Goal: Find specific page/section: Find specific page/section

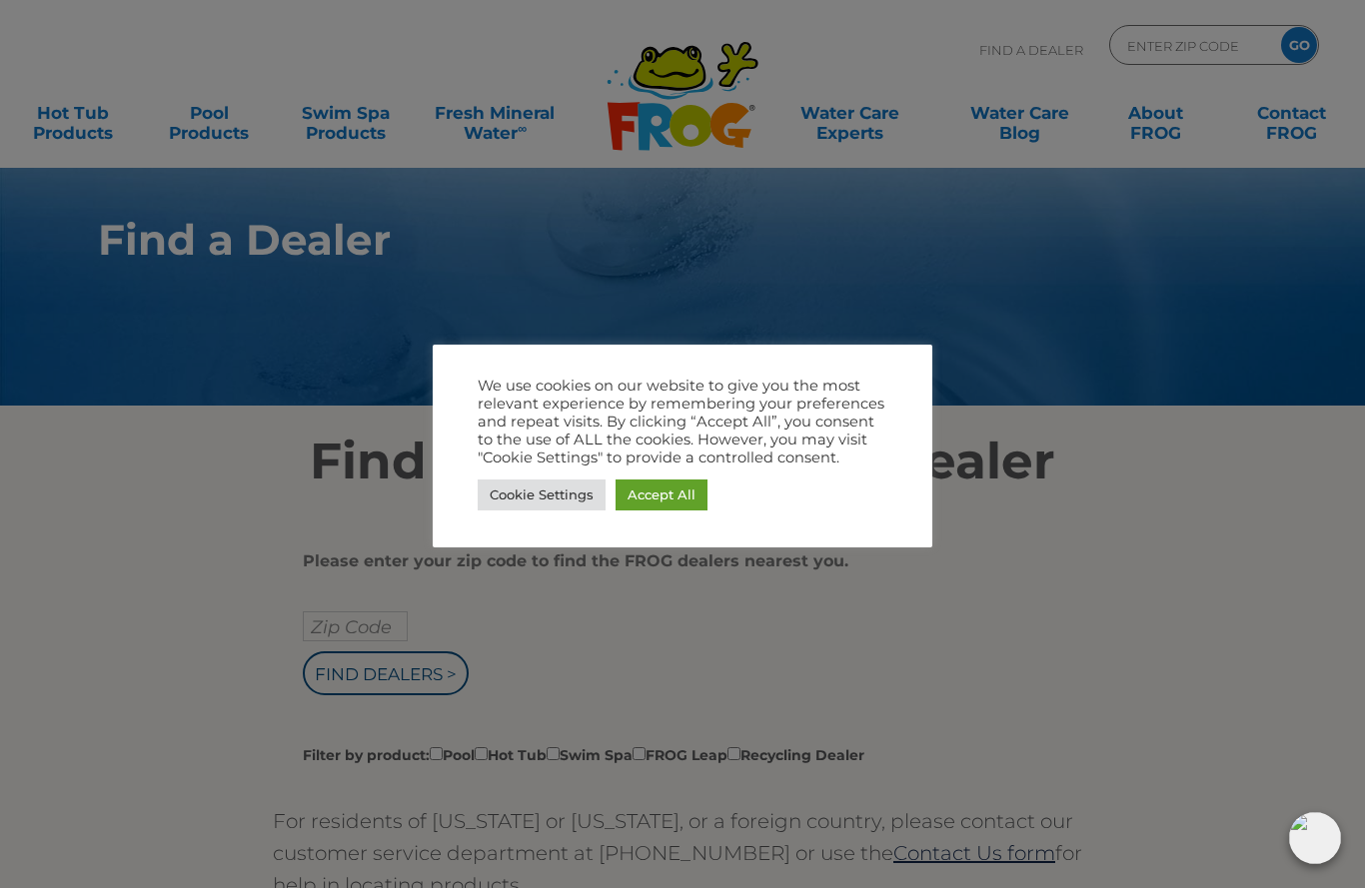
click at [528, 498] on link "Cookie Settings" at bounding box center [542, 495] width 128 height 31
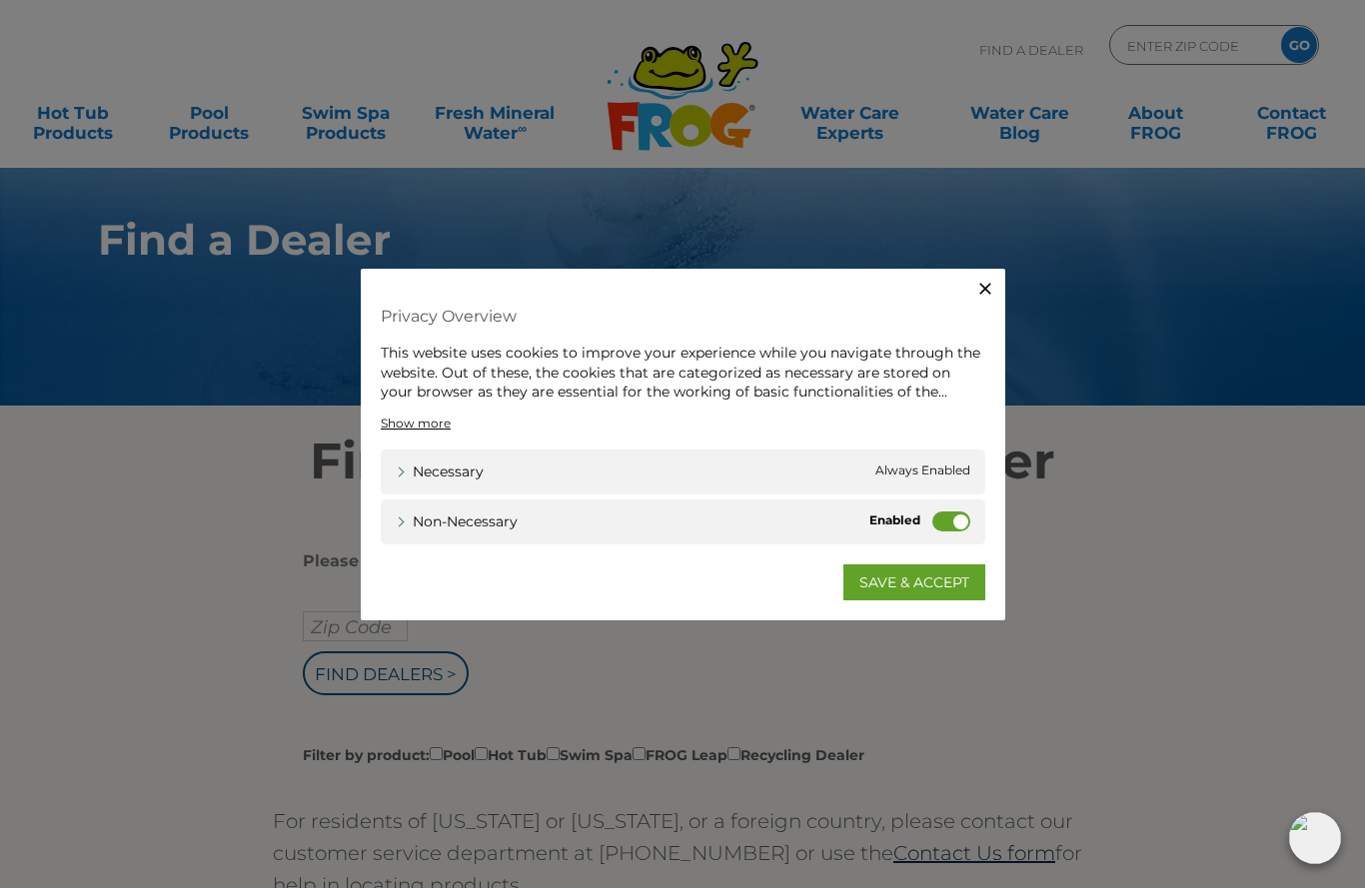
click at [937, 511] on label "Non-necessary" at bounding box center [951, 521] width 38 height 20
click at [0, 0] on input "Non-necessary" at bounding box center [0, 0] width 0 height 0
click at [985, 295] on icon "button" at bounding box center [985, 289] width 20 height 20
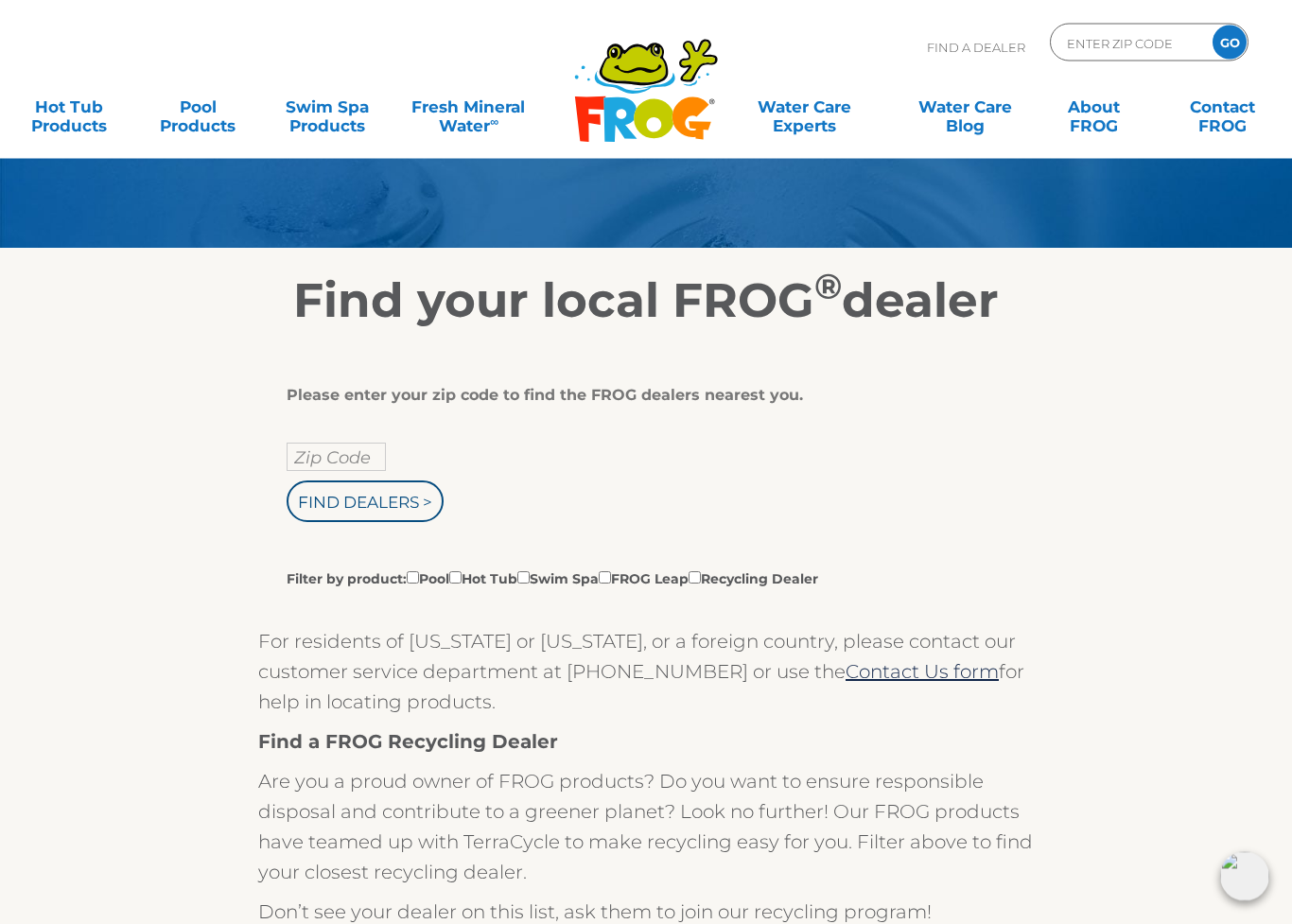
scroll to position [136, 0]
click at [462, 578] on input "Filter by product: Pool Hot Tub Swim Spa FROG Leap Recycling Dealer" at bounding box center [455, 577] width 12 height 12
checkbox input "true"
click at [377, 448] on input "Zip Code" at bounding box center [336, 457] width 99 height 28
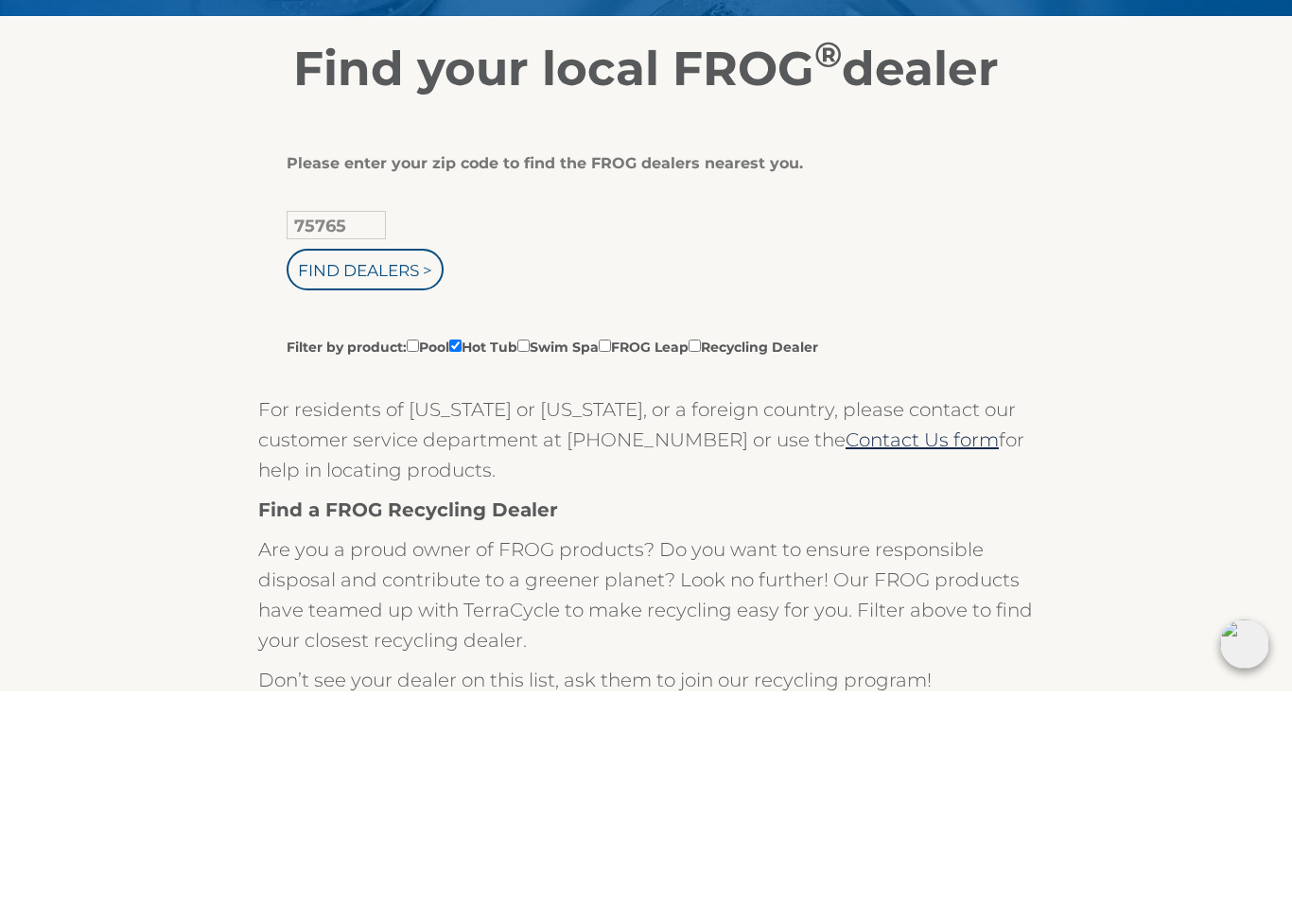
type input "75765"
click at [419, 482] on input "Find Dealers >" at bounding box center [365, 503] width 157 height 42
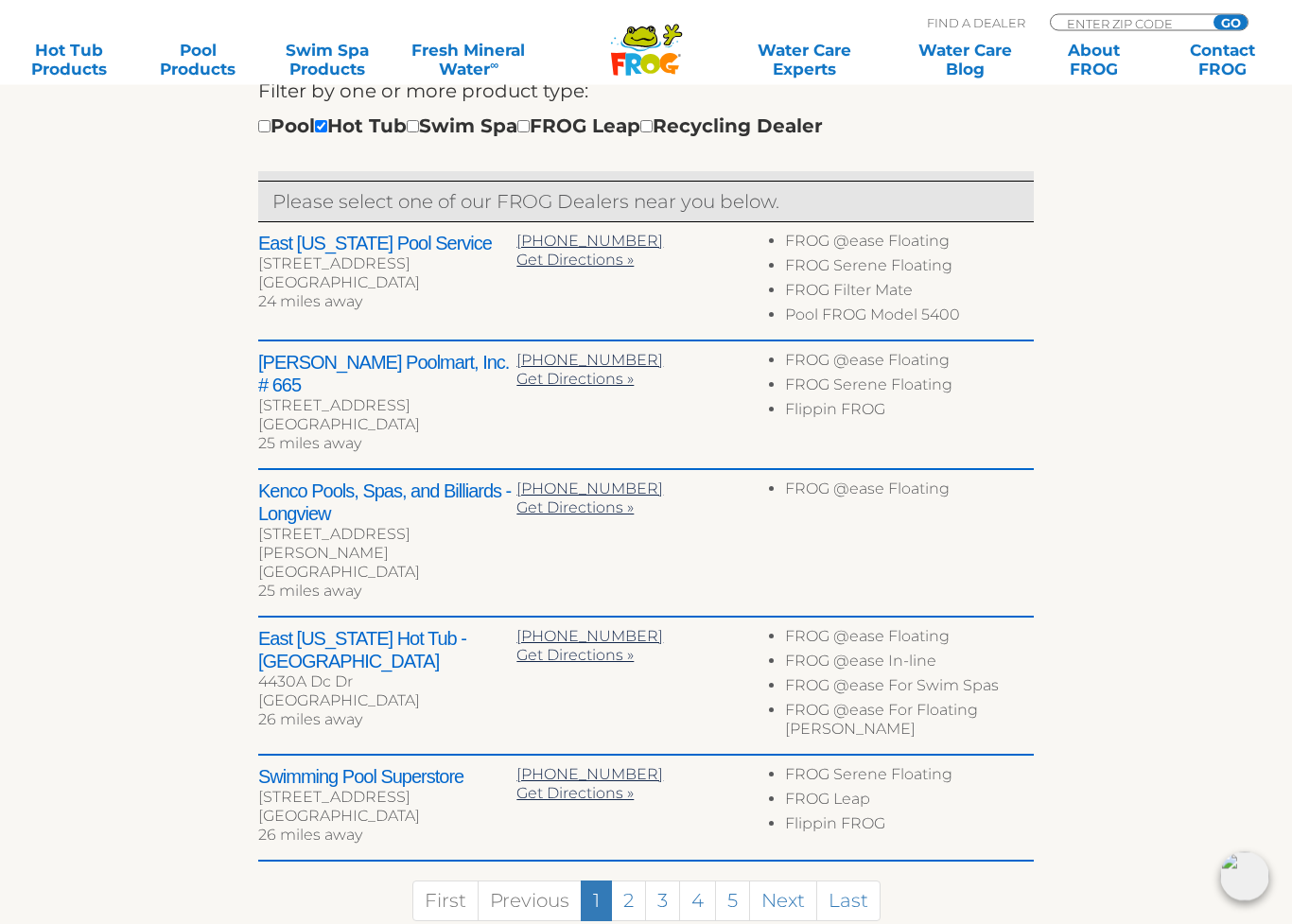
scroll to position [681, 0]
click at [624, 840] on link "2" at bounding box center [628, 900] width 35 height 41
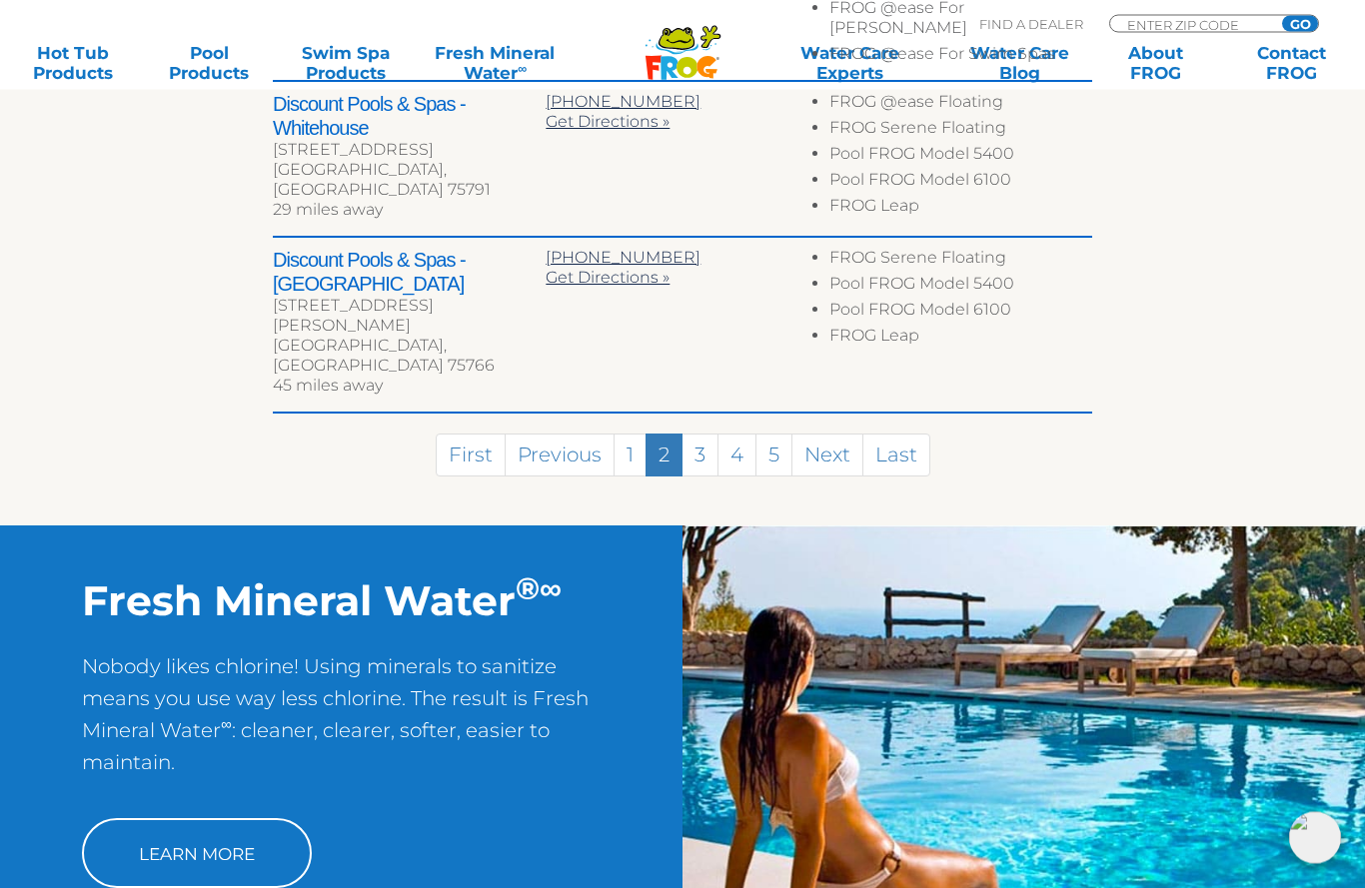
scroll to position [1414, 0]
click at [632, 434] on link "1" at bounding box center [629, 455] width 33 height 43
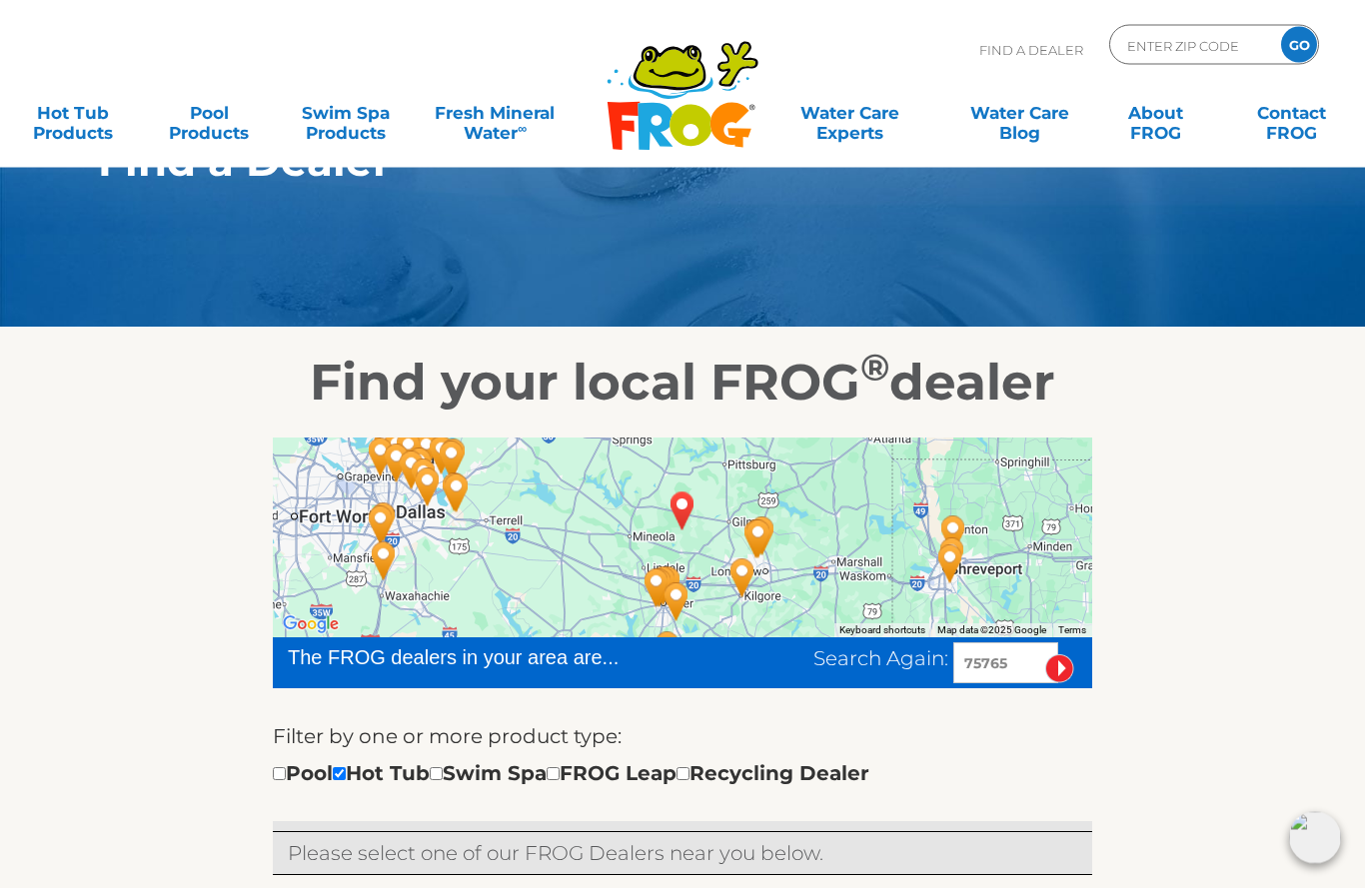
scroll to position [0, 0]
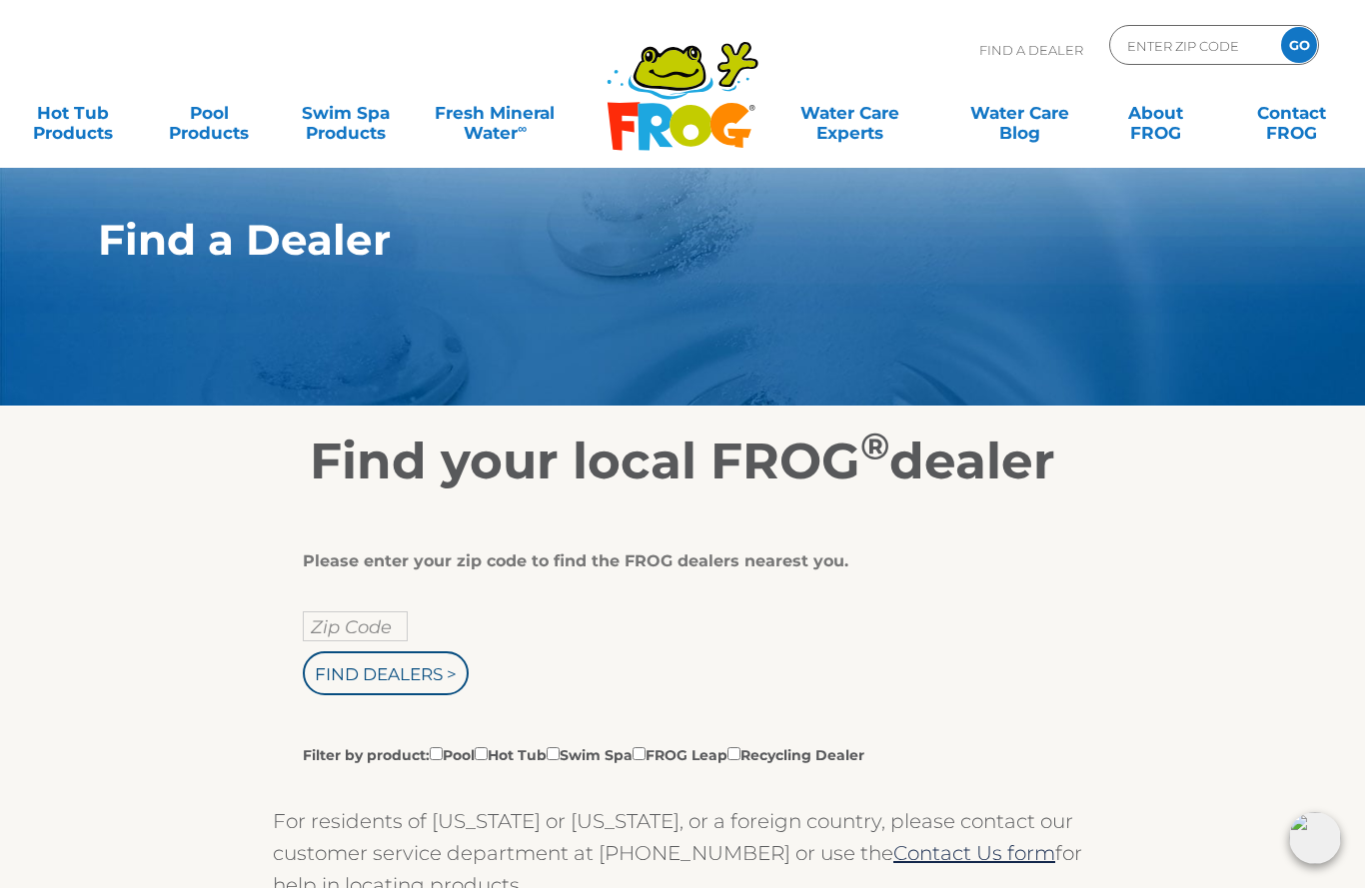
click at [380, 618] on input "Zip Code" at bounding box center [355, 626] width 105 height 30
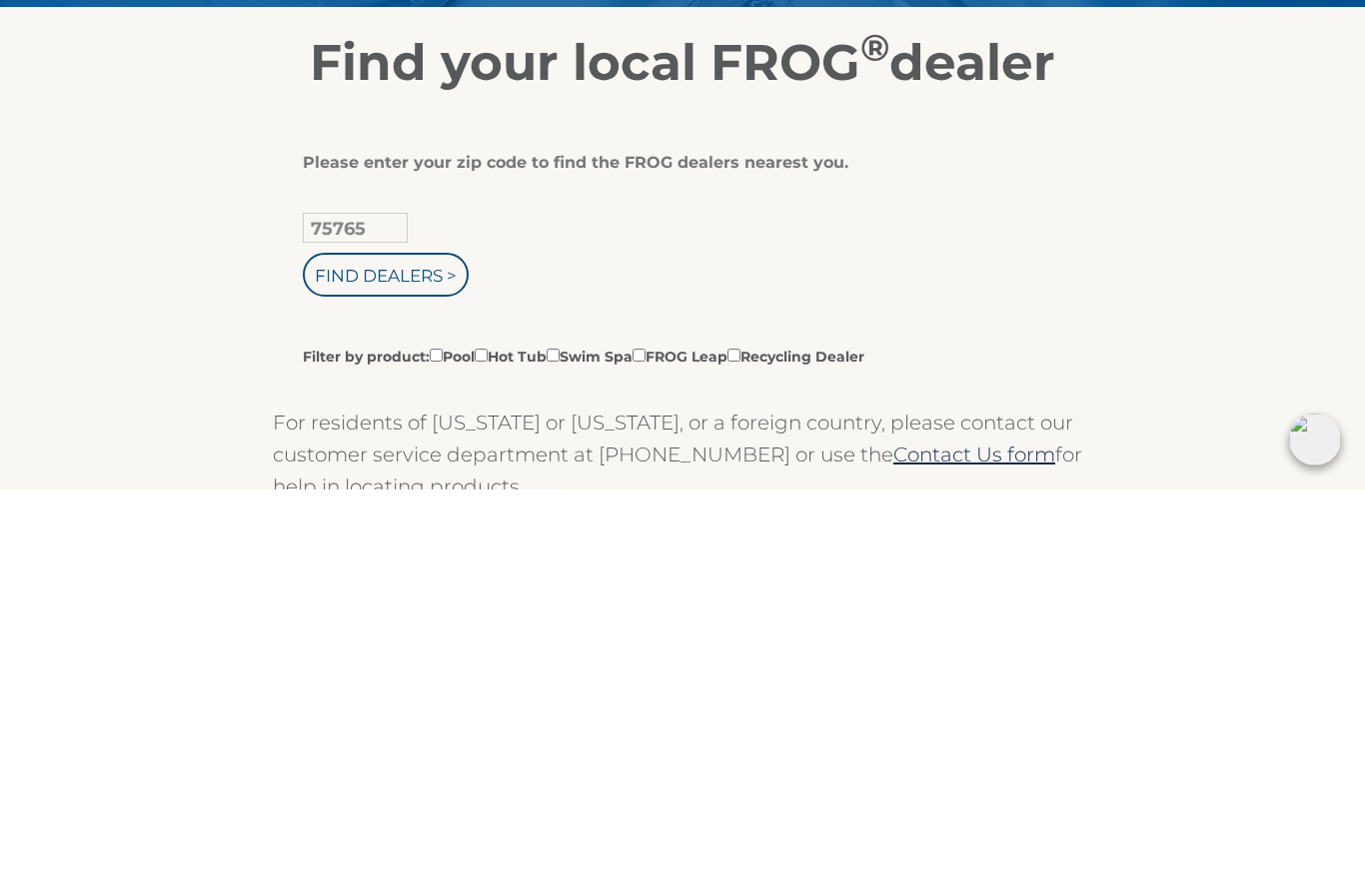
type input "75765"
click at [488, 747] on input "Filter by product: Pool Hot Tub Swim Spa FROG Leap Recycling Dealer" at bounding box center [481, 753] width 13 height 13
checkbox input "true"
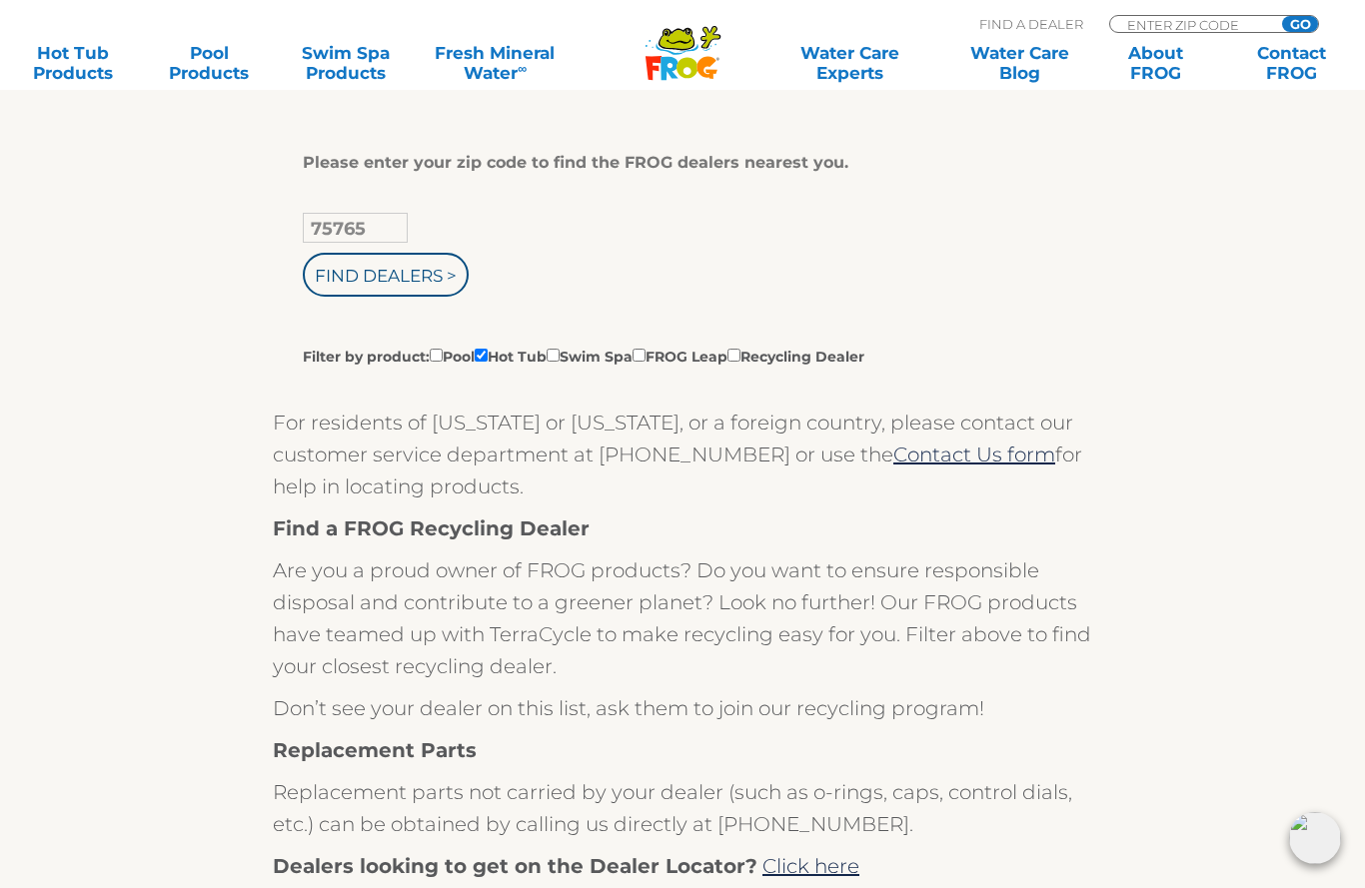
click at [430, 268] on input "Find Dealers >" at bounding box center [386, 275] width 166 height 44
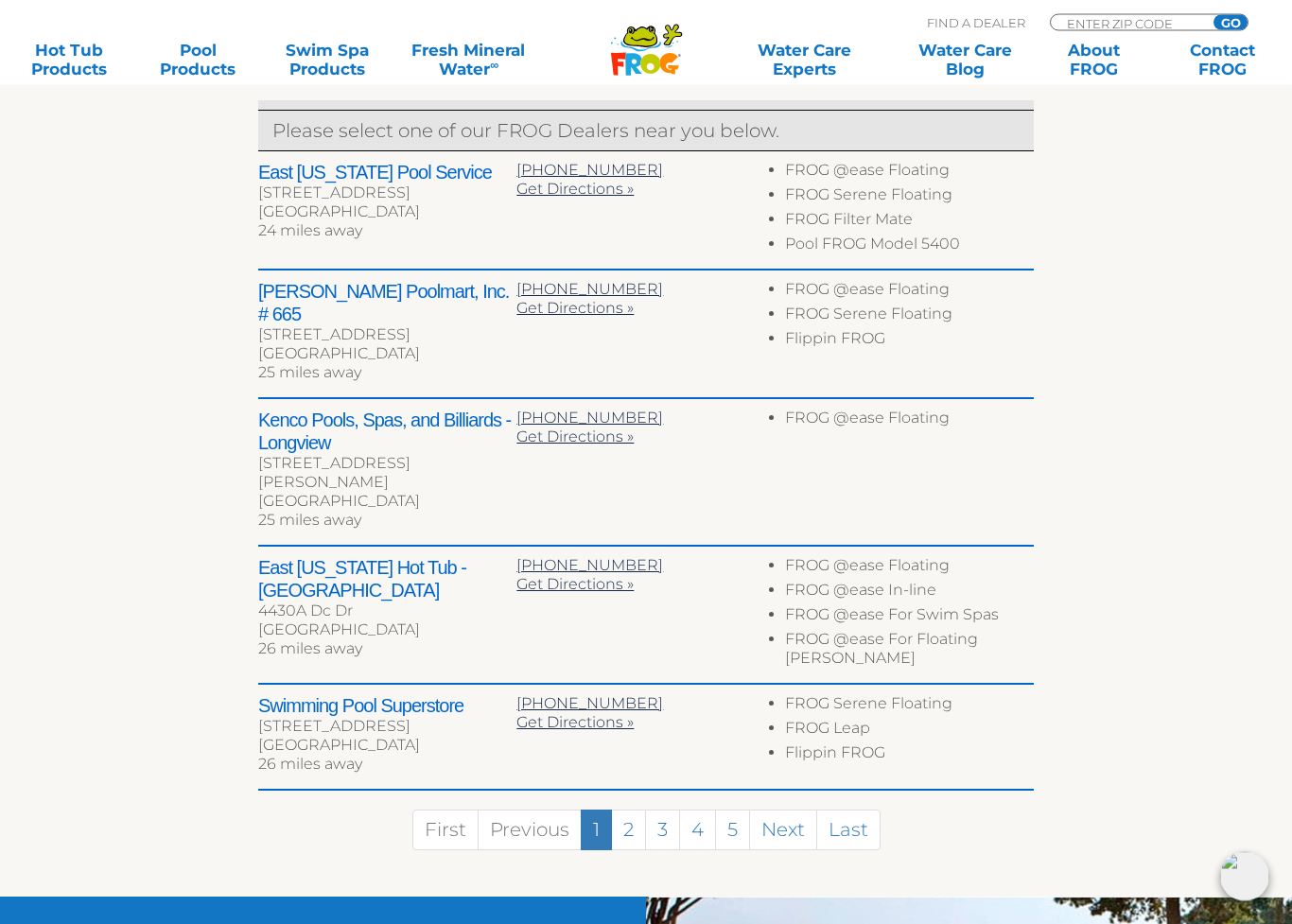
scroll to position [752, 0]
